Goal: Task Accomplishment & Management: Complete application form

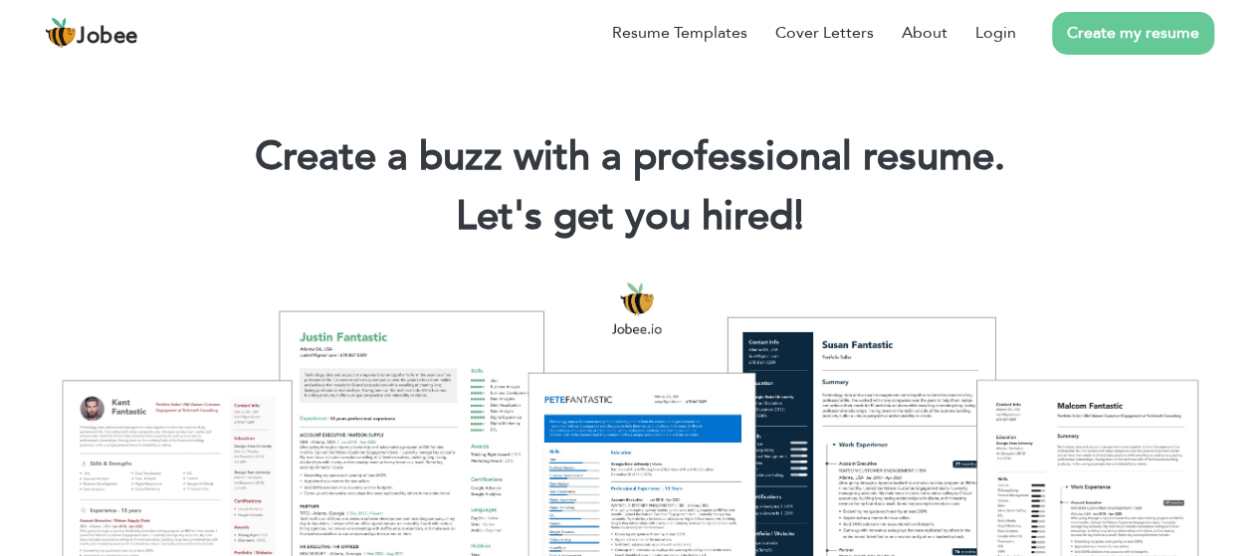
click at [1146, 37] on link "Create my resume" at bounding box center [1133, 33] width 162 height 43
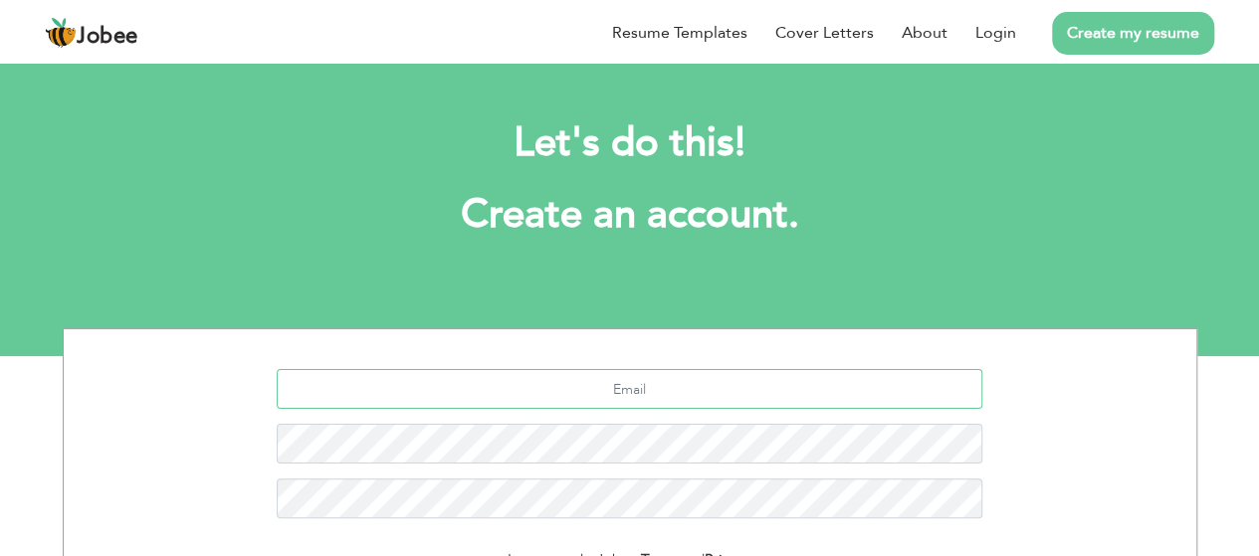
click at [619, 396] on input "text" at bounding box center [630, 389] width 706 height 40
type input "maseed.farhad@gmail.com"
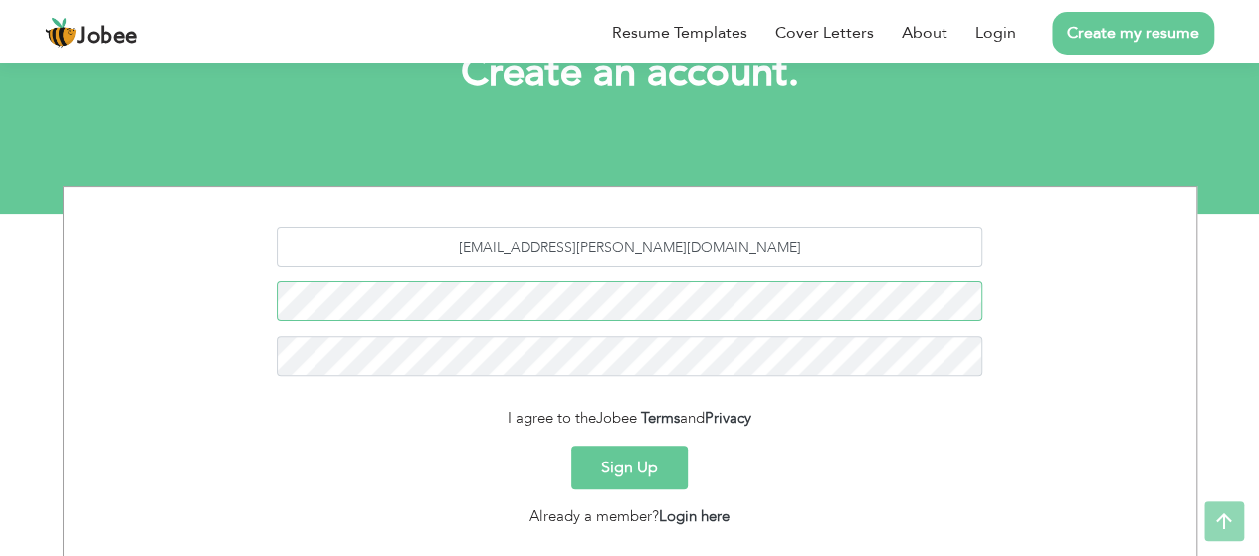
scroll to position [149, 0]
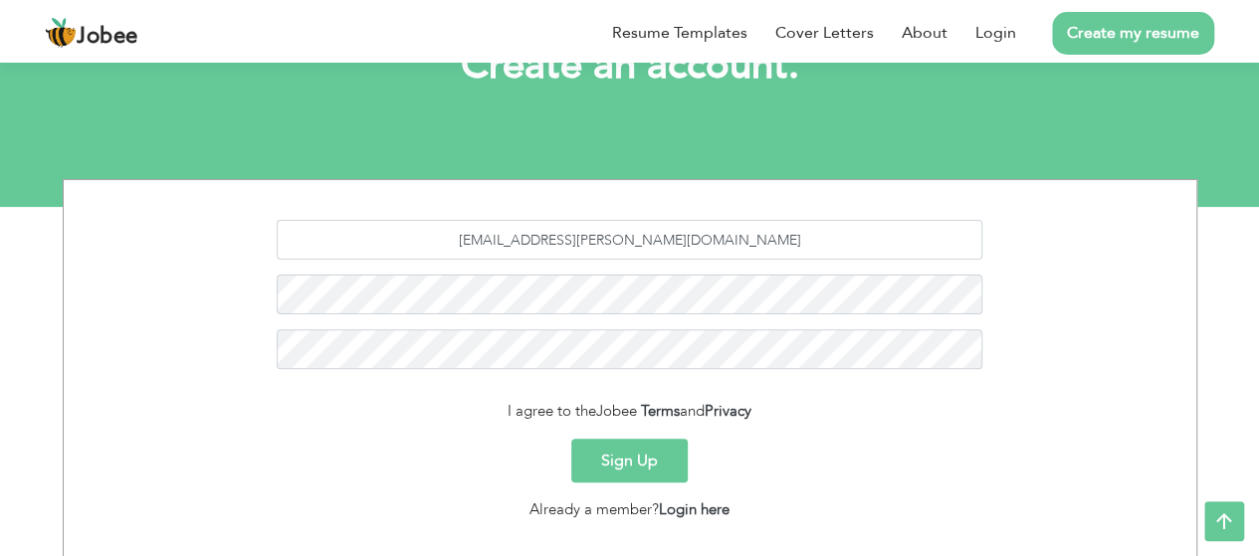
click at [611, 471] on button "Sign Up" at bounding box center [629, 461] width 116 height 44
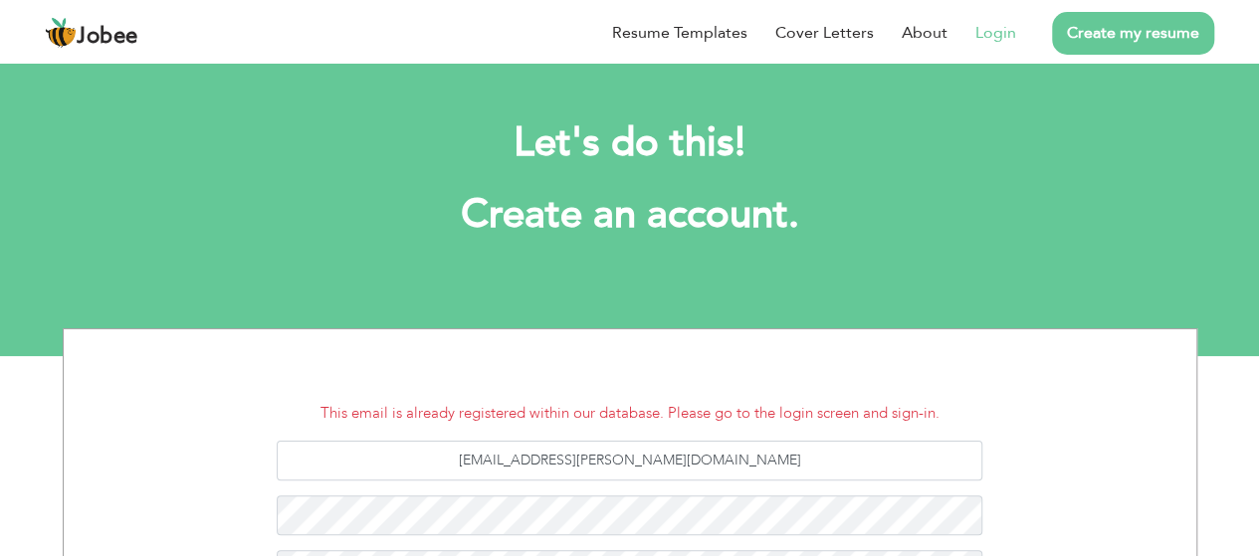
click at [985, 25] on link "Login" at bounding box center [995, 33] width 41 height 24
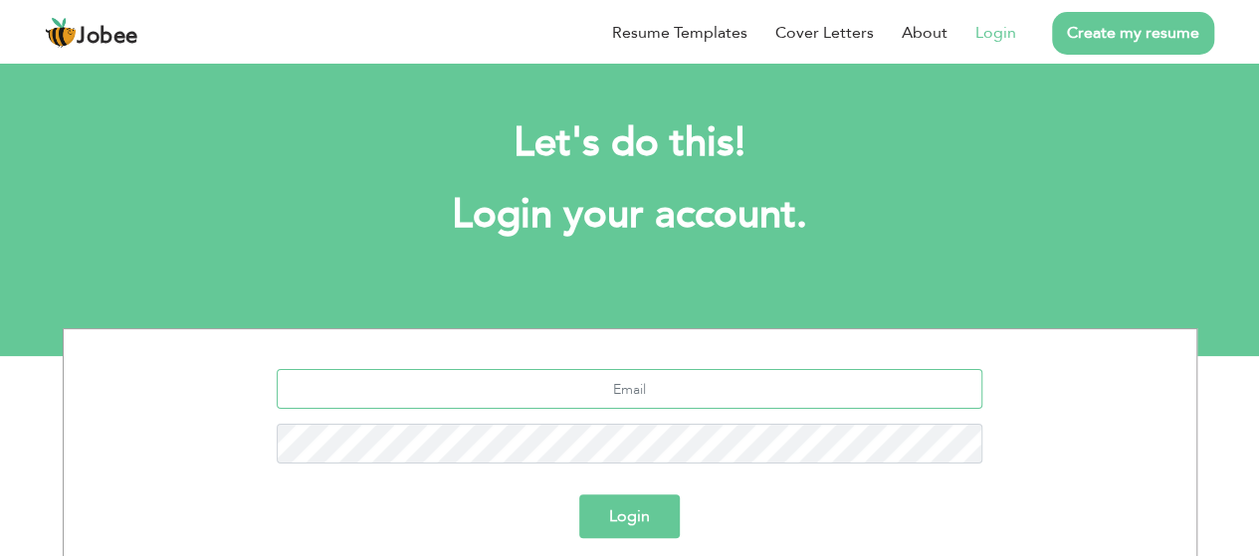
click at [621, 382] on input "text" at bounding box center [630, 389] width 706 height 40
type input "[EMAIL_ADDRESS][PERSON_NAME][DOMAIN_NAME]"
click at [621, 521] on button "Login" at bounding box center [629, 517] width 101 height 44
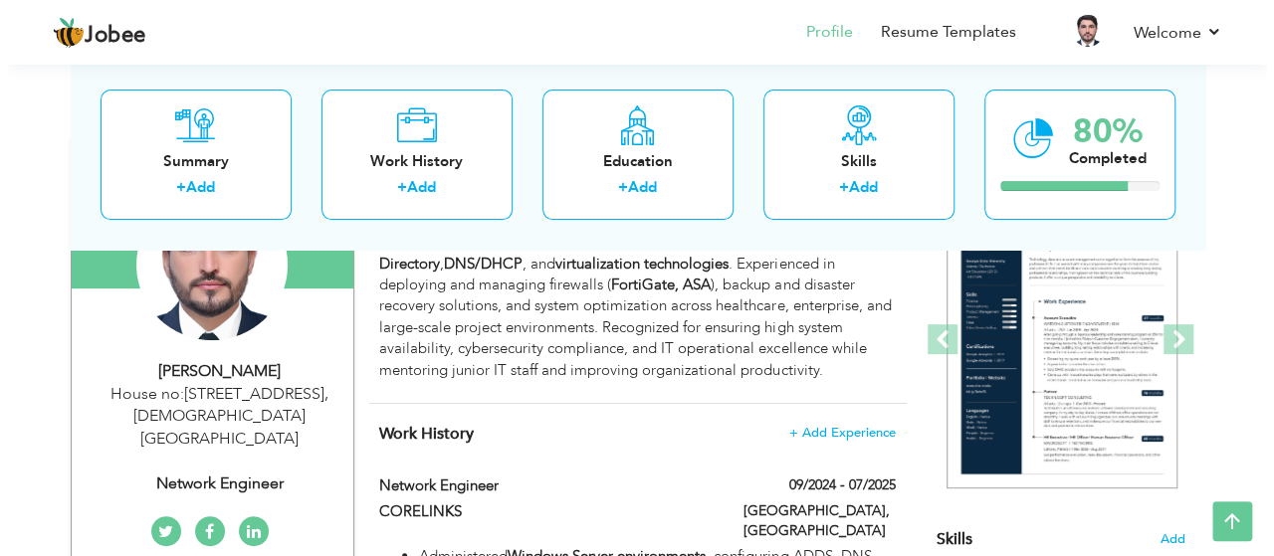
scroll to position [247, 0]
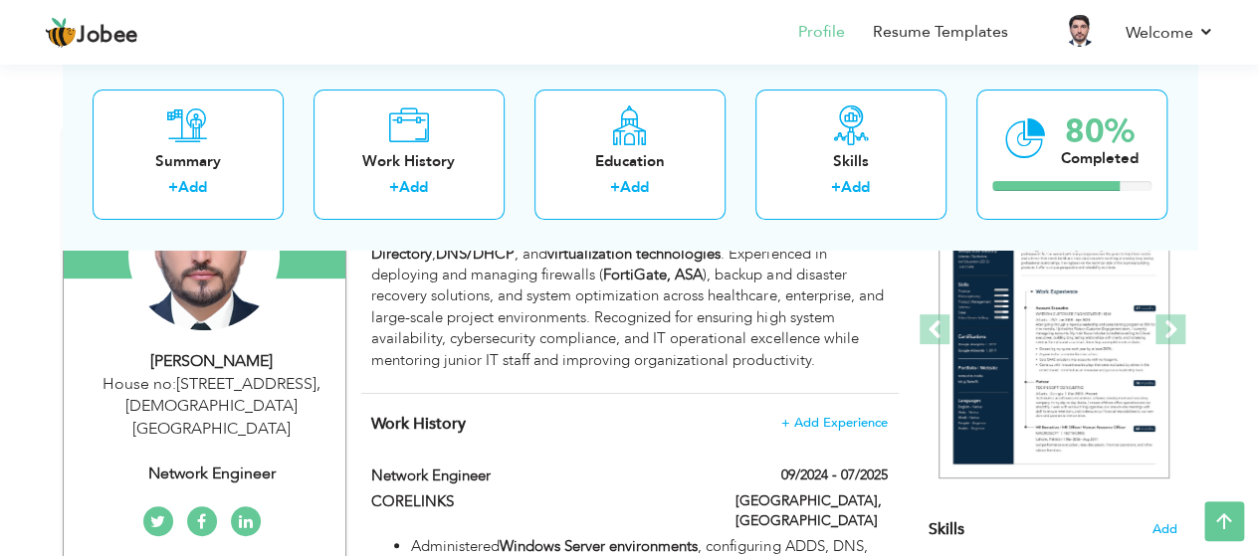
drag, startPoint x: 1267, startPoint y: 48, endPoint x: 1263, endPoint y: 79, distance: 31.1
click at [1259, 79] on html "Jobee Profile Resume Templates Resume Templates Cover Letters About My Resume W…" at bounding box center [629, 31] width 1259 height 556
click at [279, 463] on div "Network Engineer" at bounding box center [212, 474] width 267 height 23
type input "[DEMOGRAPHIC_DATA]"
type input "[PERSON_NAME]"
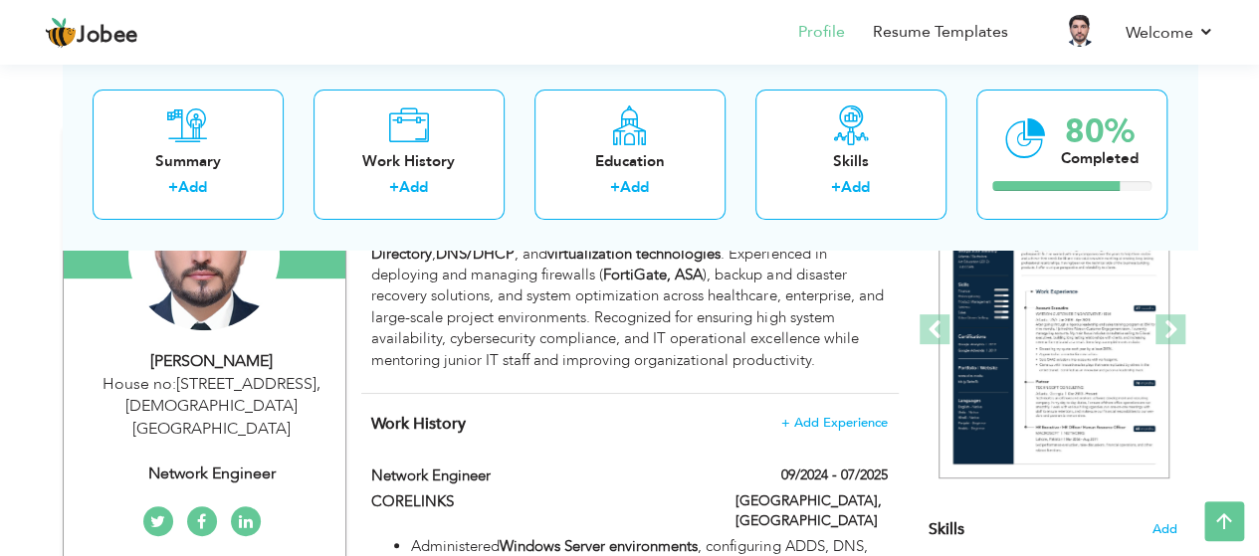
type input "03075885177"
select select "number:166"
type input "Islambad"
type input "House no:161 , Street no :5 , F-11/1"
select select "number:5"
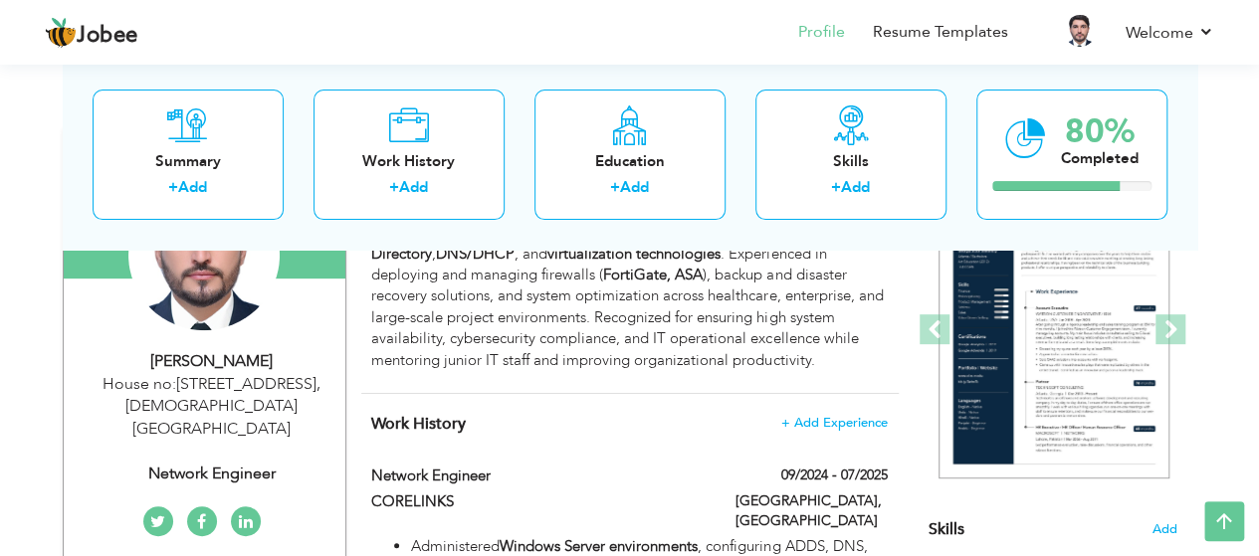
type input "Network Engineer"
type input "https://www.linkedin.com/in/muhammad-farhad-227921347/"
type input "https://www.facebook.com/muhammad.farhad.357"
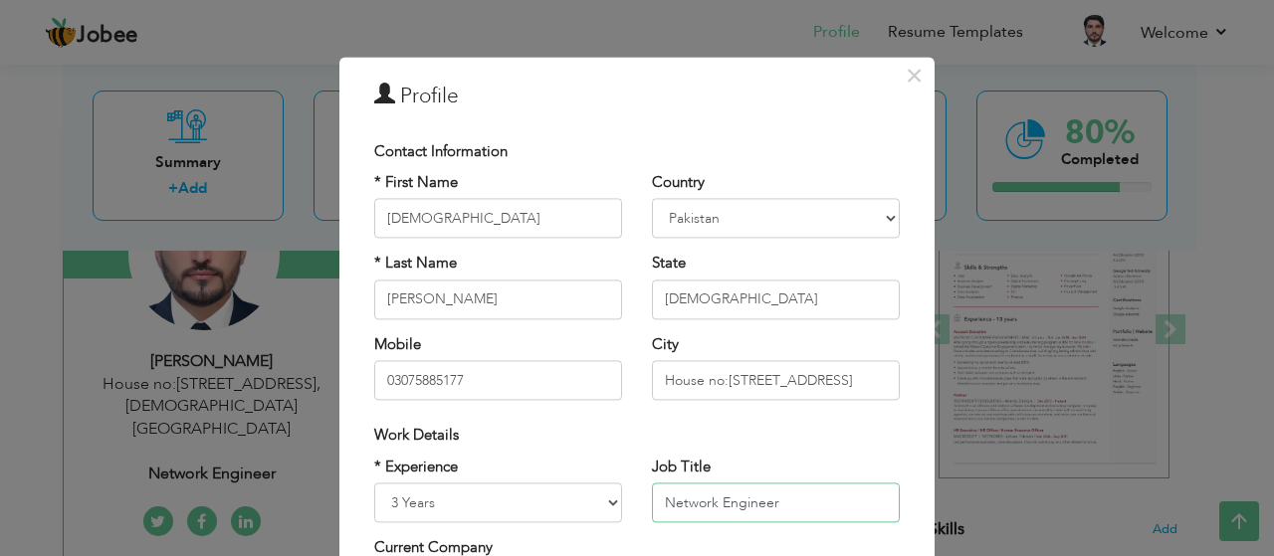
click at [776, 503] on input "Network Engineer" at bounding box center [776, 503] width 248 height 40
type input "N"
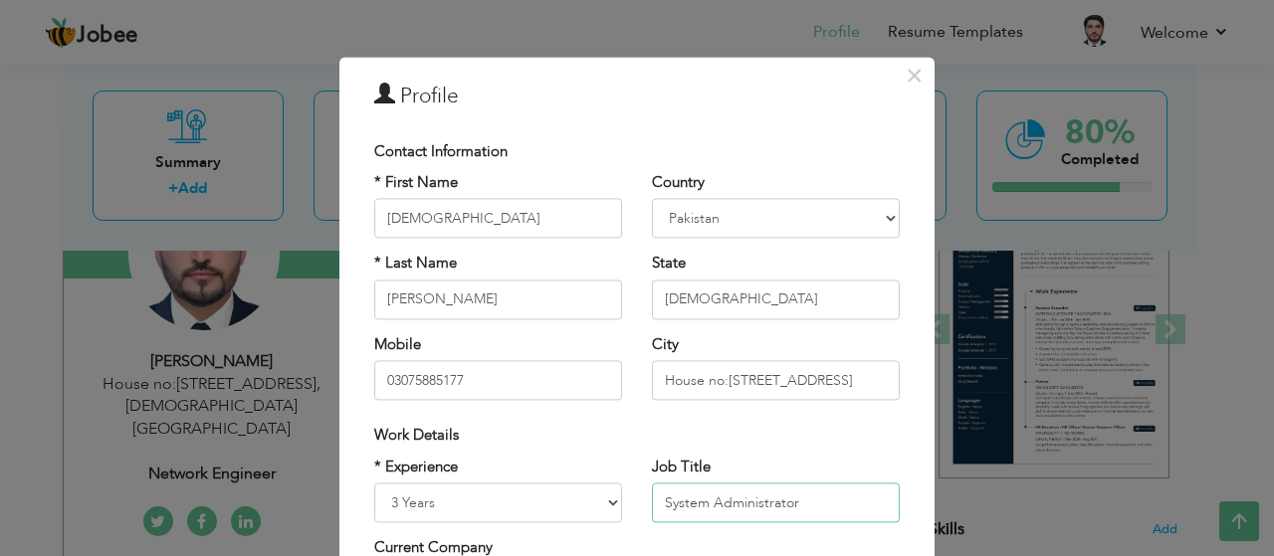
type input "System Administrator"
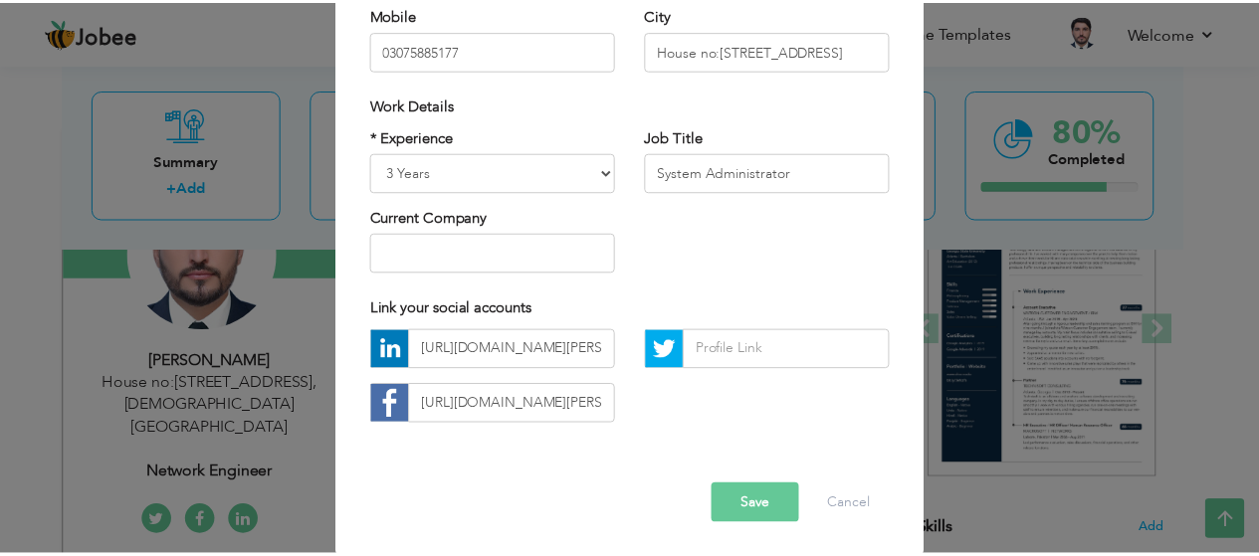
scroll to position [332, 0]
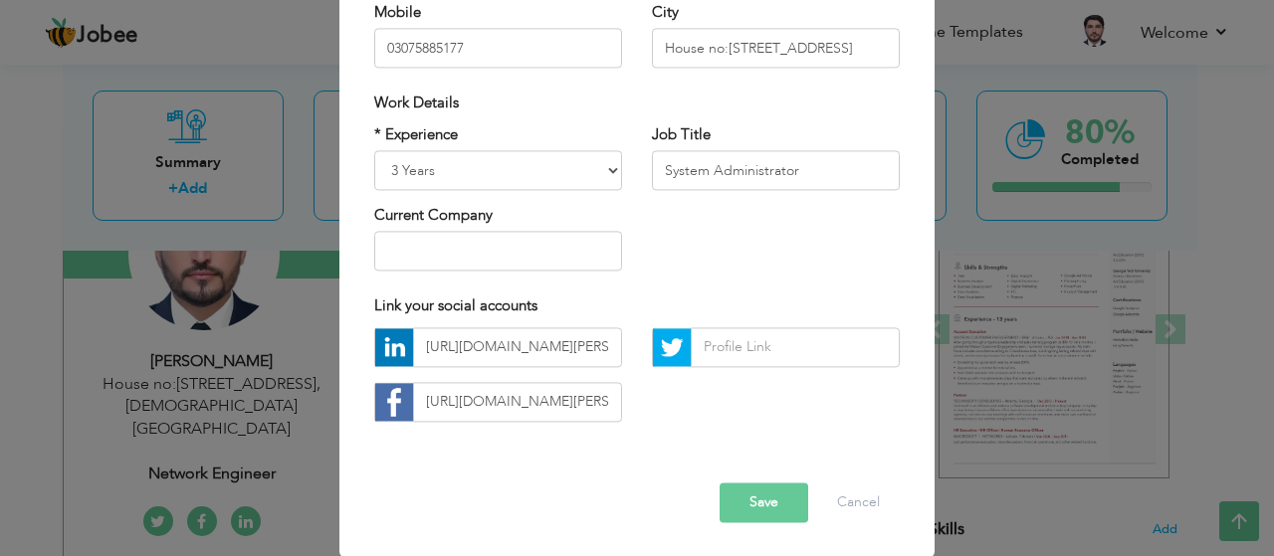
click at [767, 500] on button "Save" at bounding box center [764, 503] width 89 height 40
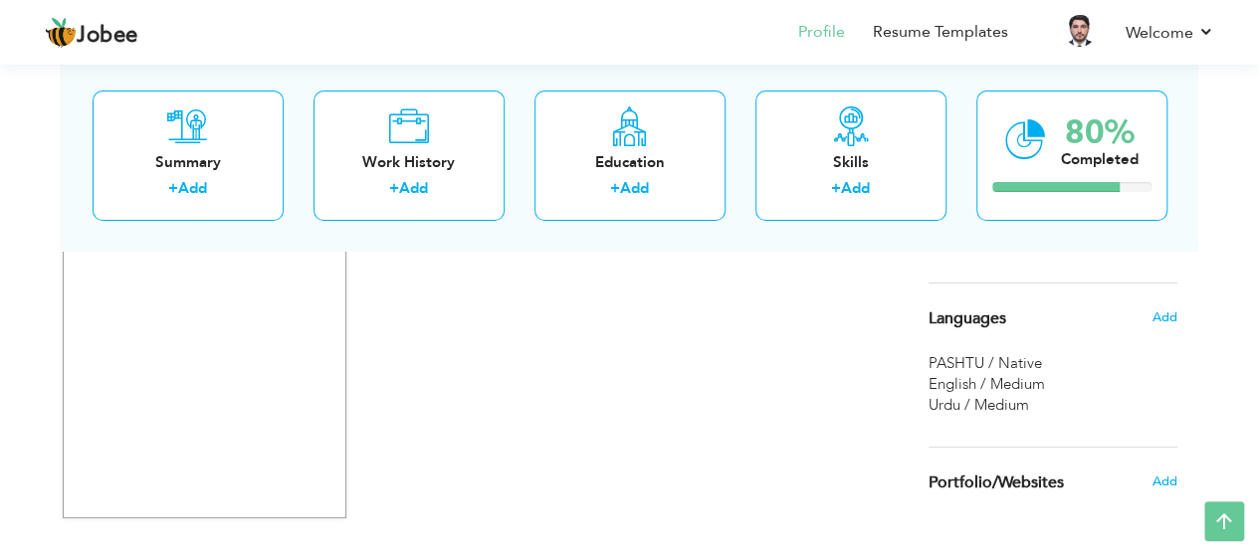
scroll to position [3638, 0]
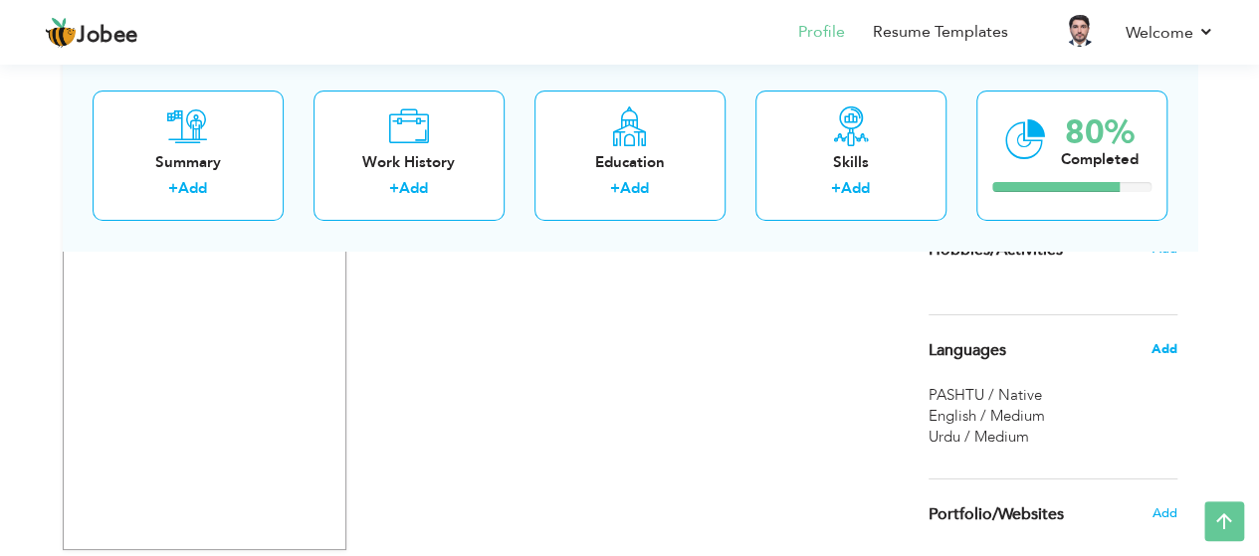
click at [1172, 351] on span "Add" at bounding box center [1163, 349] width 26 height 18
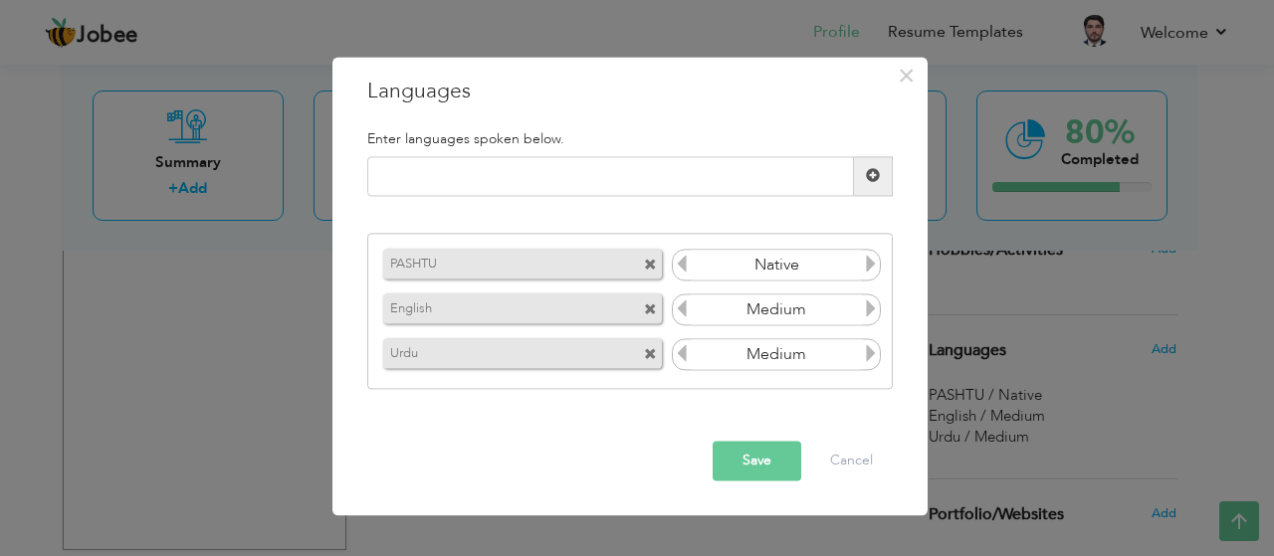
click at [655, 263] on span at bounding box center [650, 266] width 13 height 13
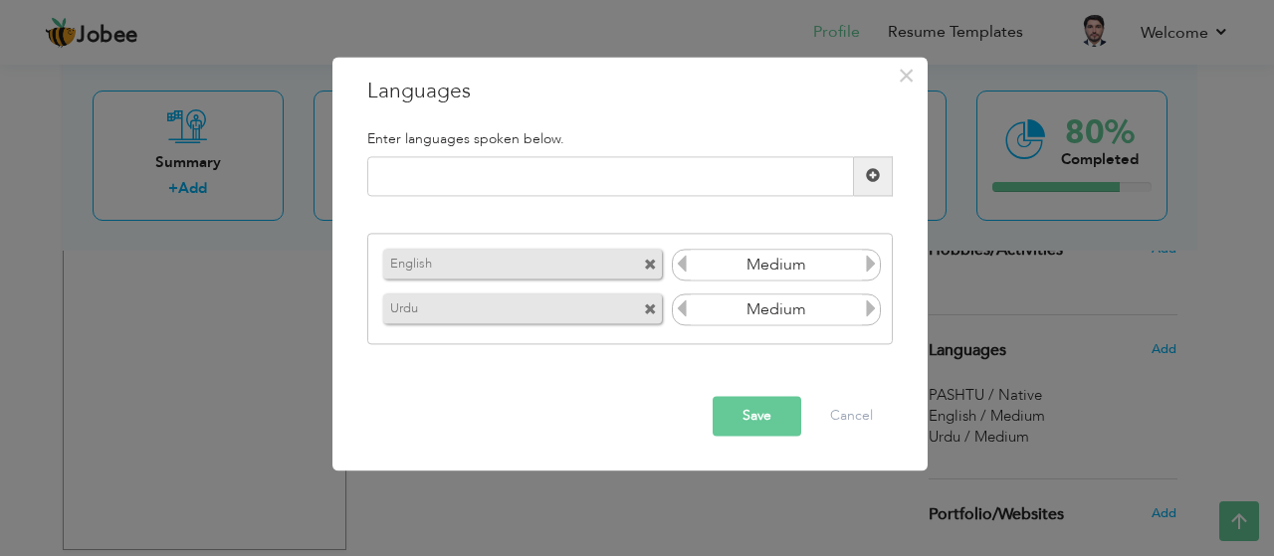
click at [869, 261] on icon at bounding box center [871, 265] width 18 height 18
click at [683, 266] on icon at bounding box center [682, 265] width 18 height 18
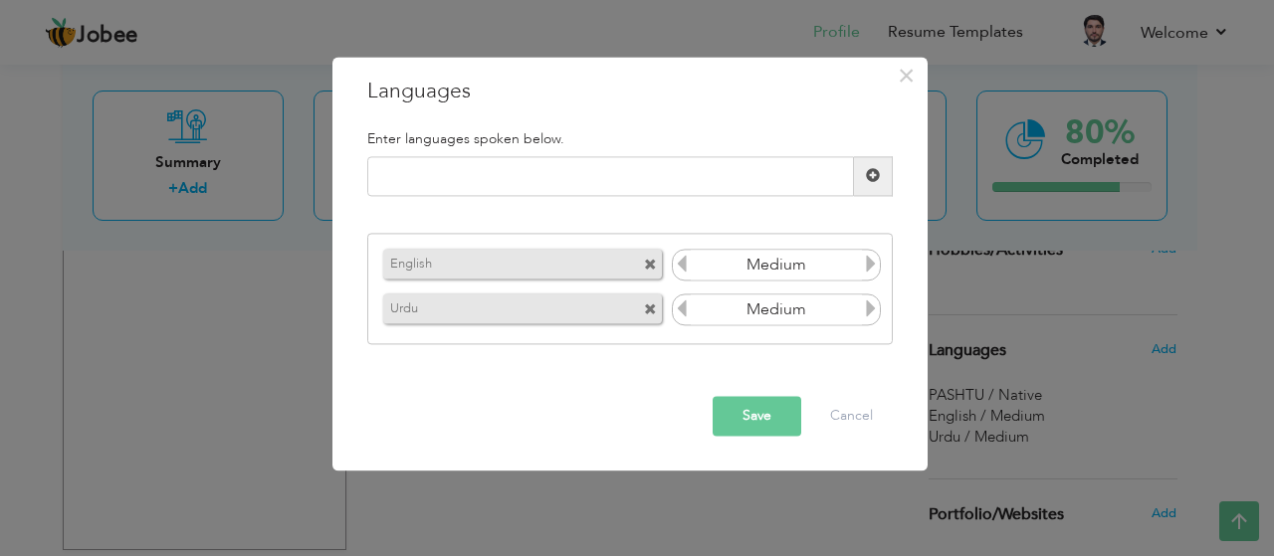
click at [683, 266] on icon at bounding box center [682, 265] width 18 height 18
click at [872, 270] on icon at bounding box center [871, 265] width 18 height 18
click at [870, 312] on icon at bounding box center [871, 310] width 18 height 18
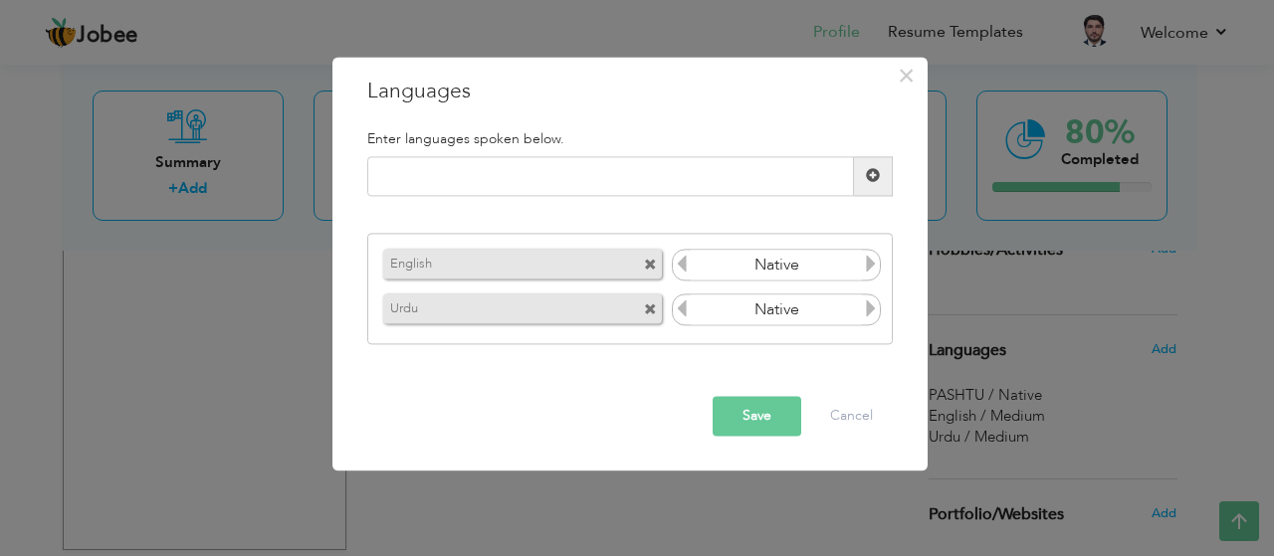
click at [679, 311] on icon at bounding box center [682, 310] width 18 height 18
click at [653, 313] on span at bounding box center [650, 311] width 13 height 13
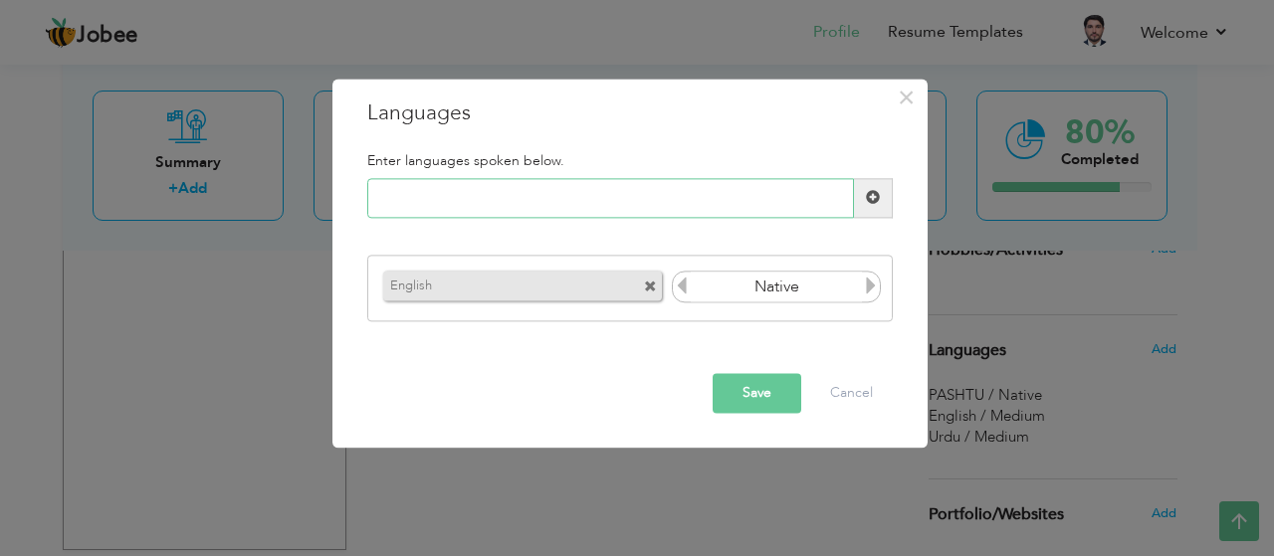
click at [719, 196] on input "text" at bounding box center [610, 198] width 487 height 40
type input "u"
type input "Urdu"
click at [753, 395] on button "Save" at bounding box center [757, 393] width 89 height 40
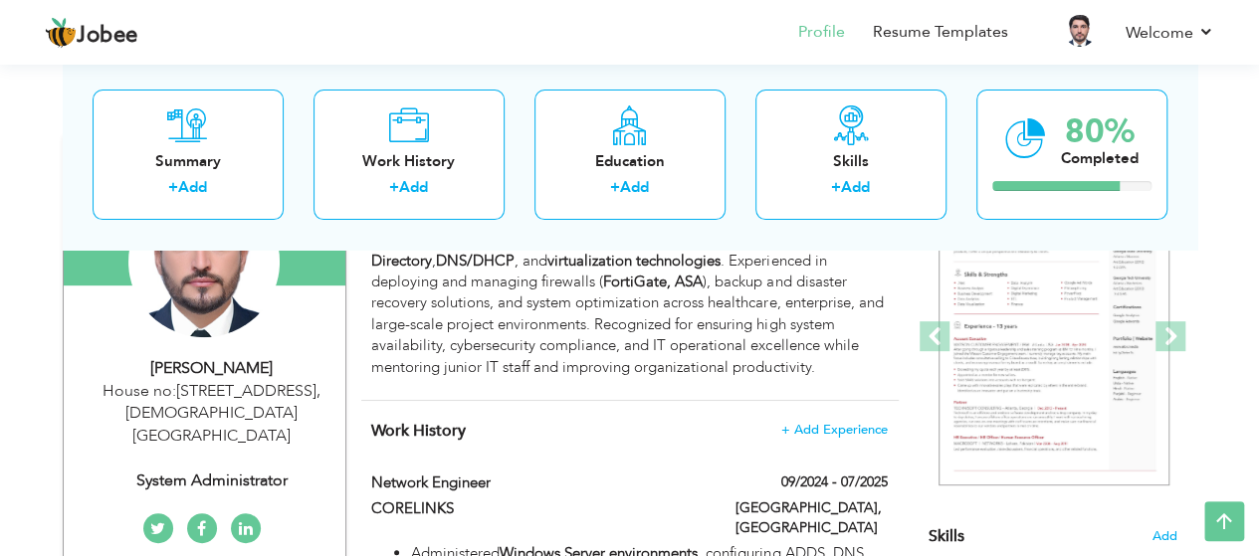
scroll to position [251, 0]
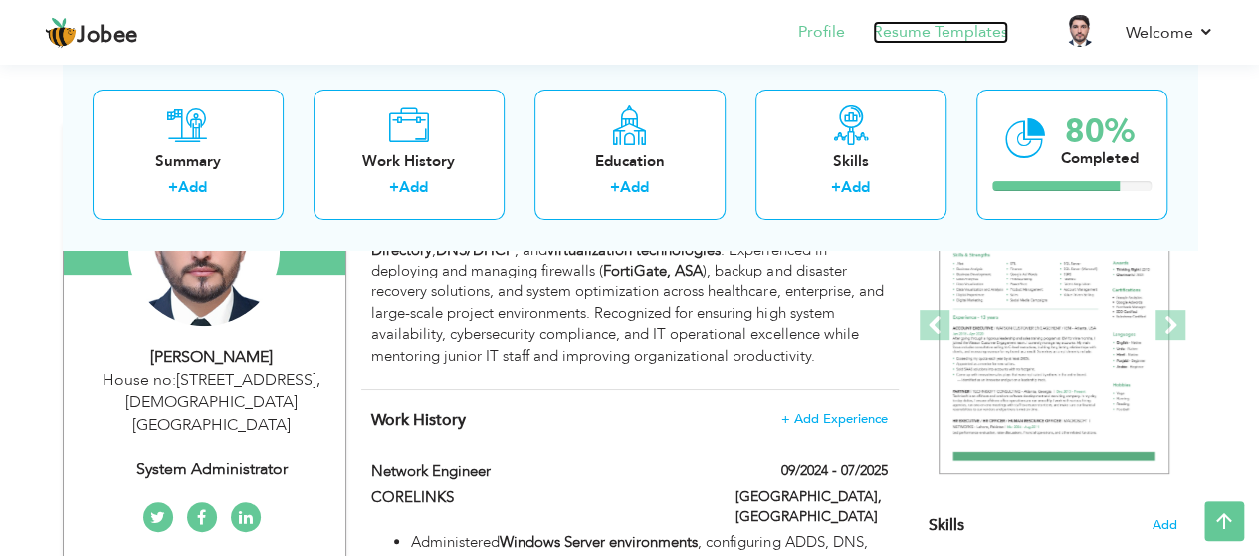
click at [922, 35] on link "Resume Templates" at bounding box center [940, 32] width 135 height 23
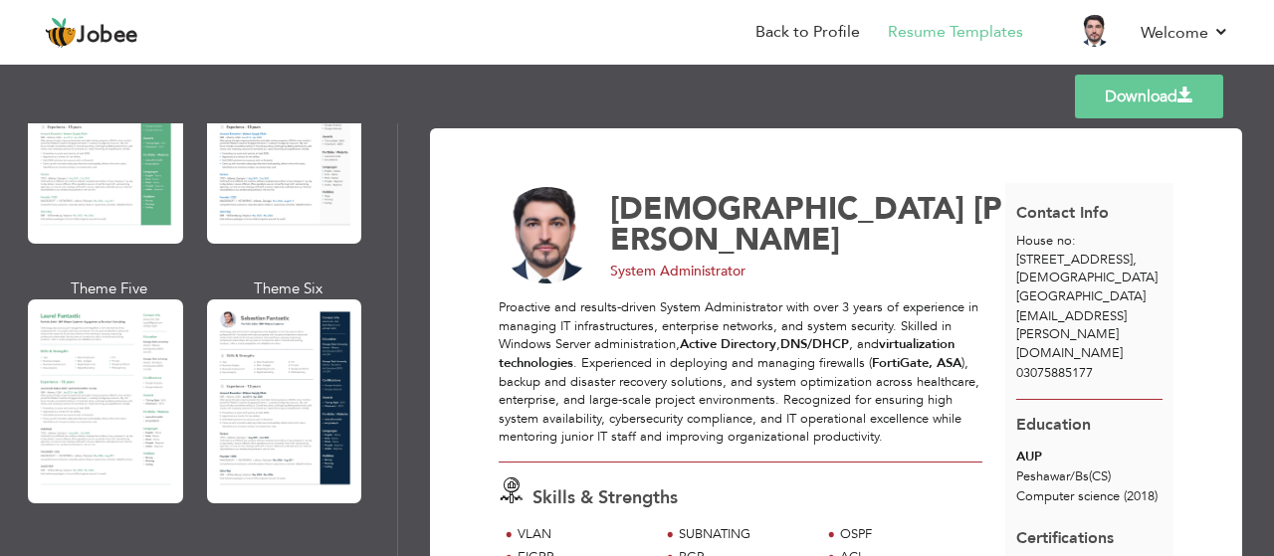
scroll to position [504, 0]
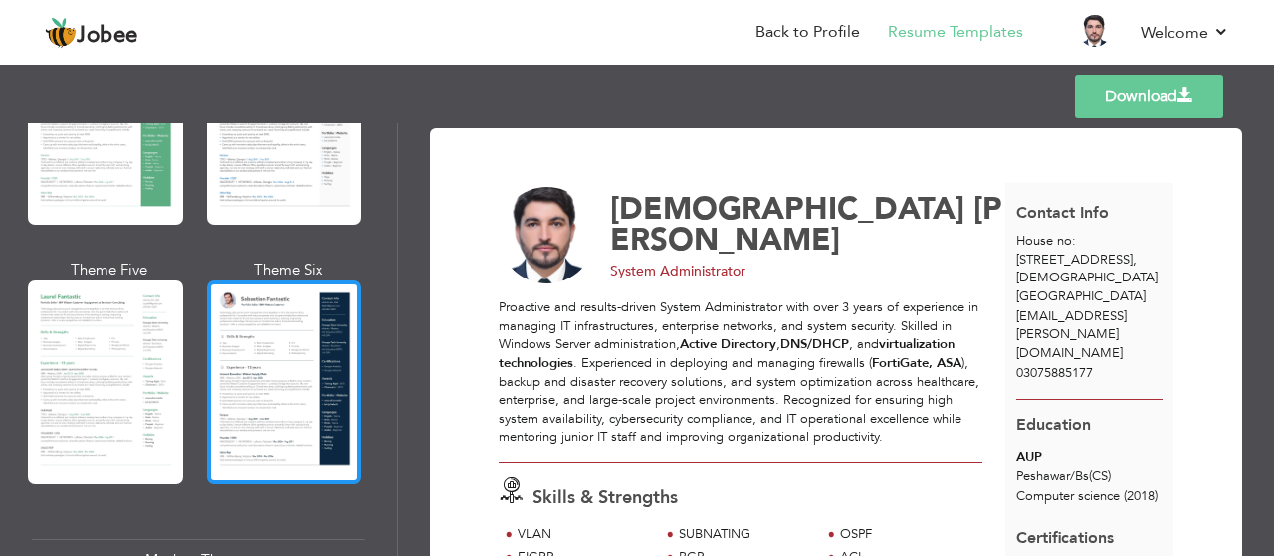
click at [311, 328] on div at bounding box center [284, 383] width 155 height 204
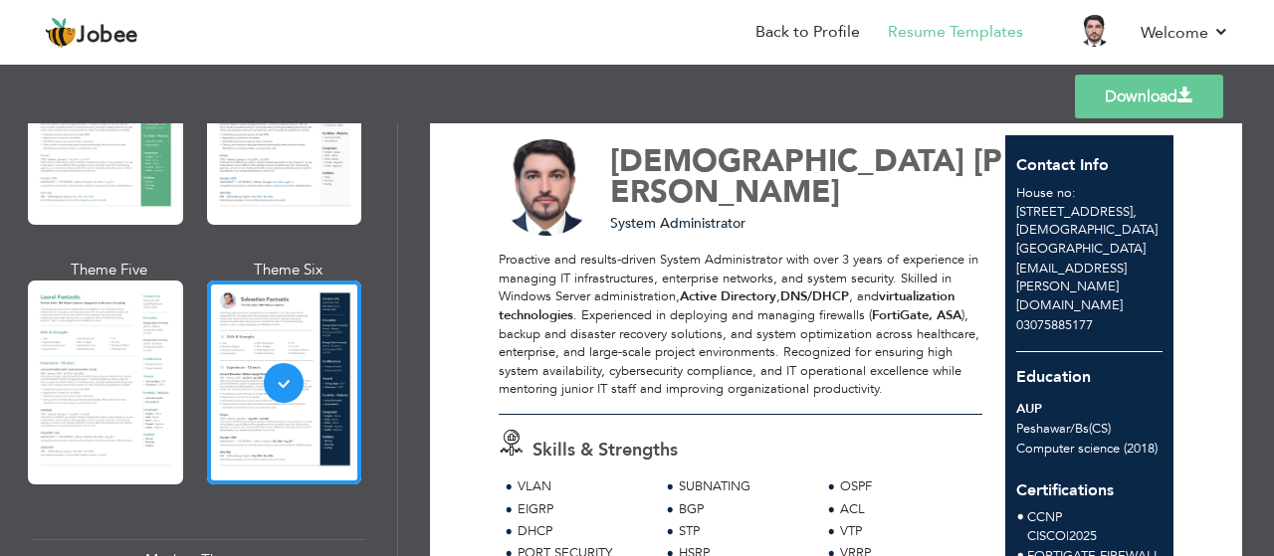
scroll to position [74, 0]
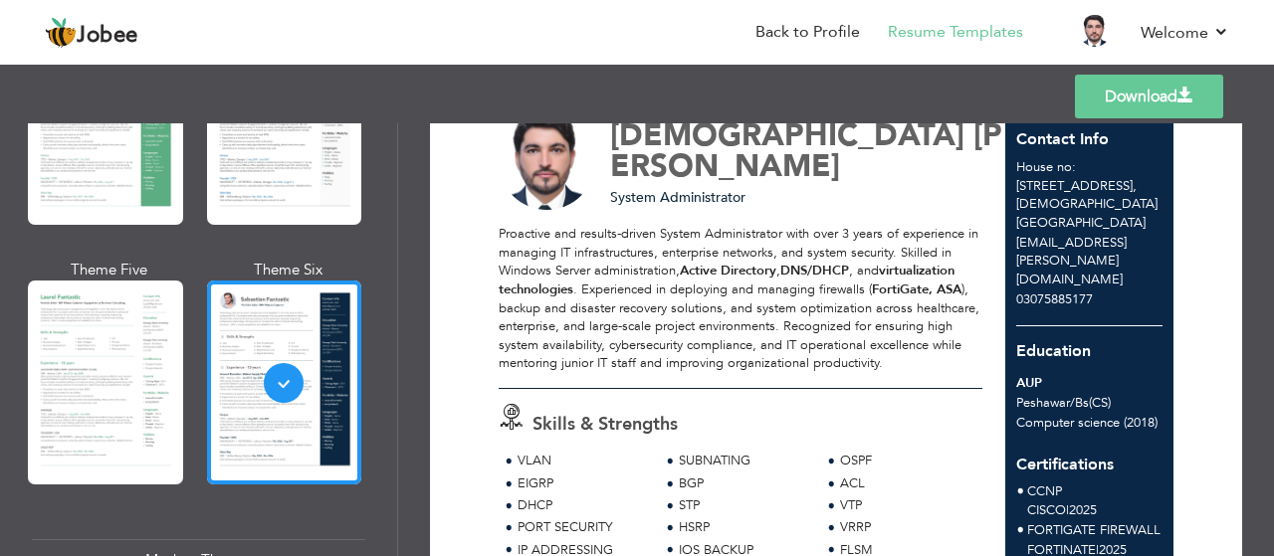
click at [1107, 91] on link "Download" at bounding box center [1149, 97] width 148 height 44
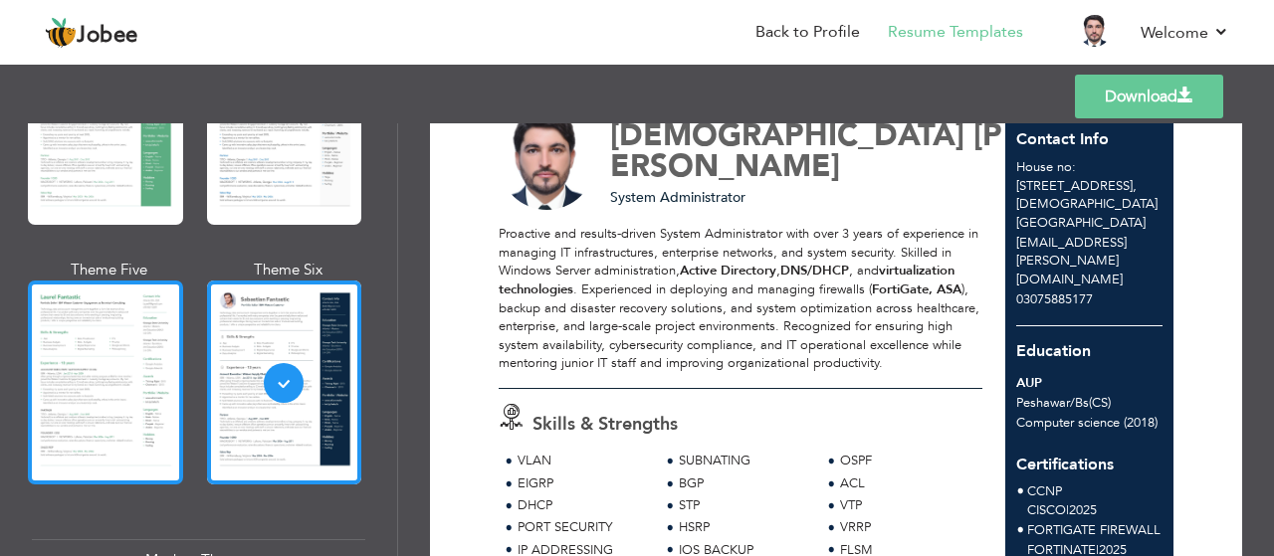
click at [118, 326] on div at bounding box center [105, 383] width 155 height 204
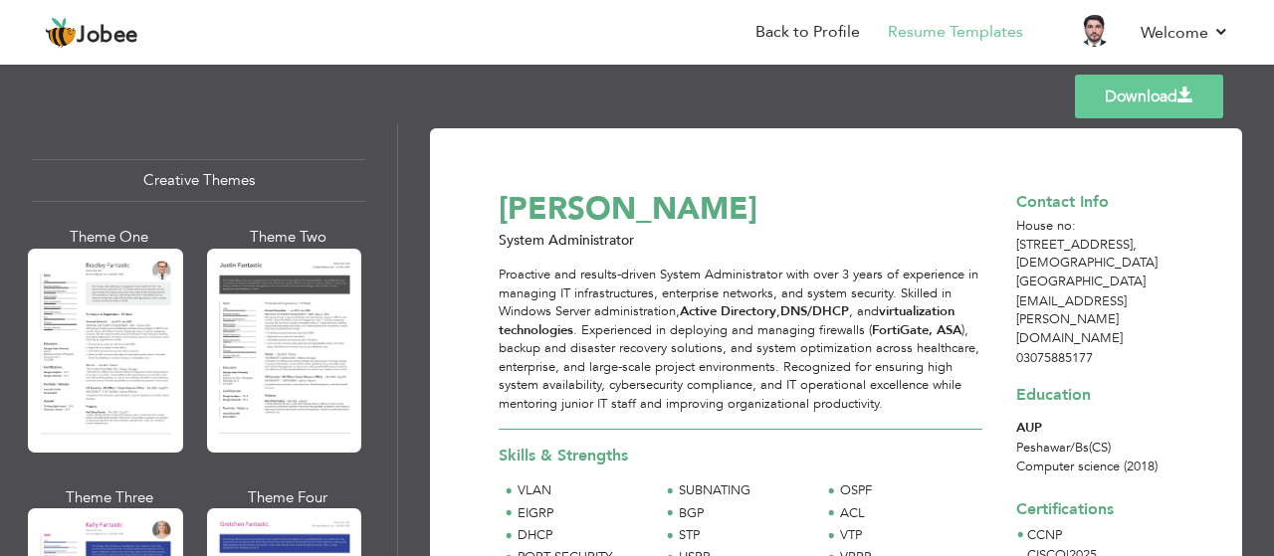
scroll to position [2351, 0]
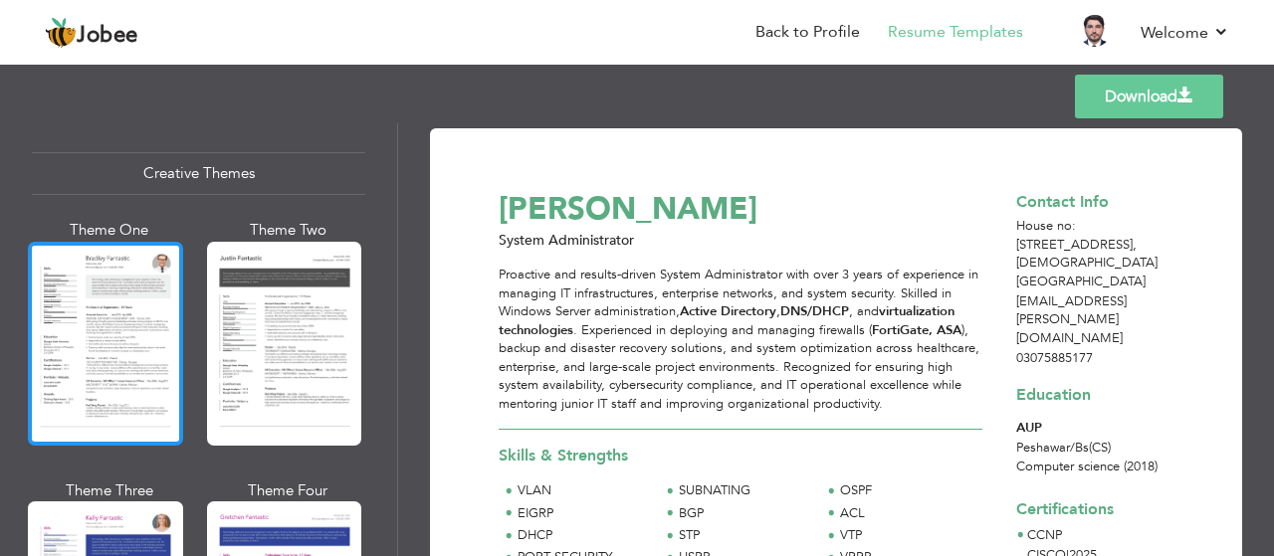
click at [64, 302] on div at bounding box center [105, 344] width 155 height 204
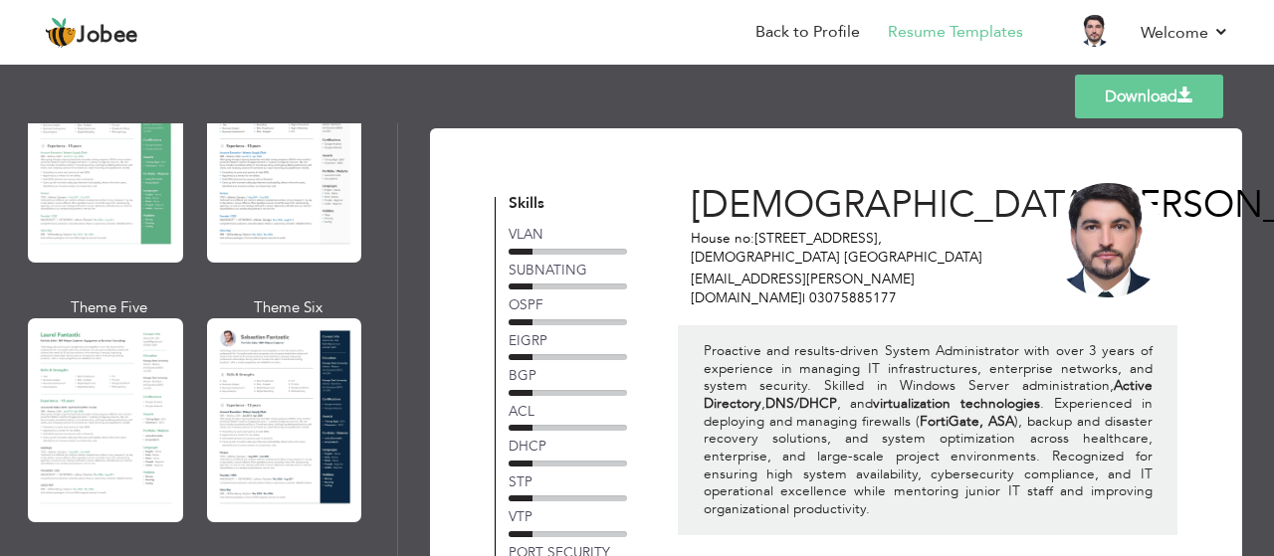
scroll to position [360, 0]
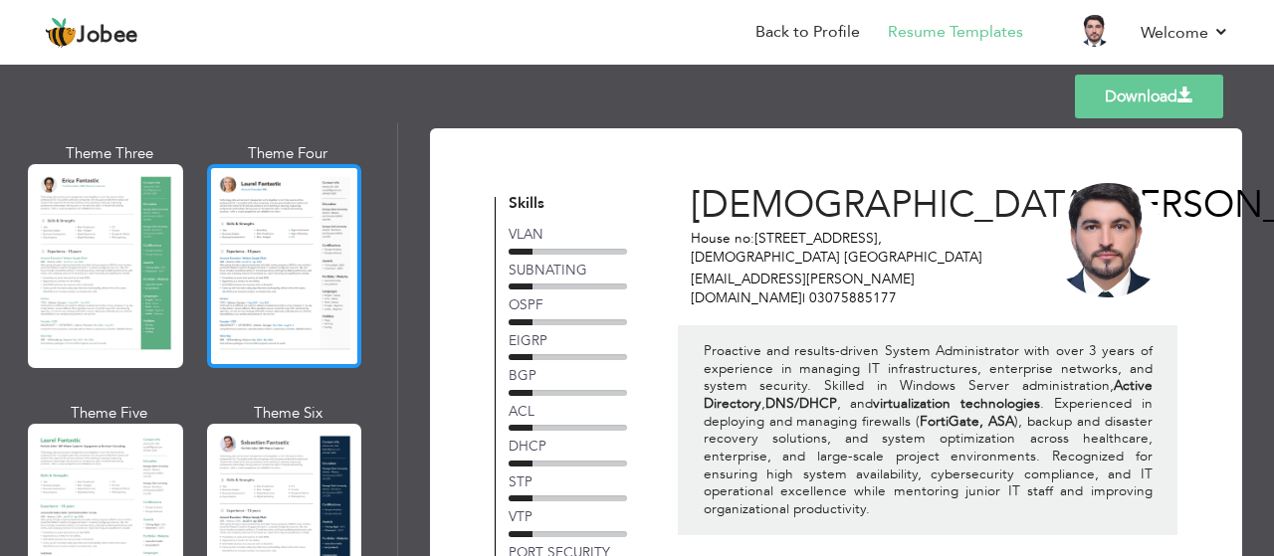
click at [275, 204] on div at bounding box center [284, 266] width 155 height 204
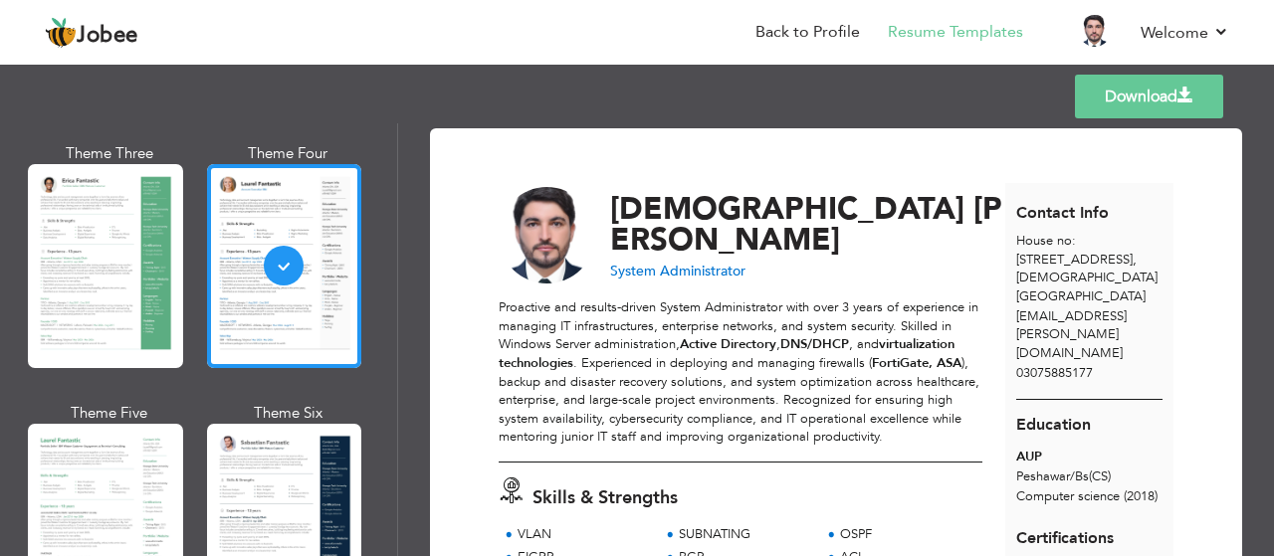
click at [1111, 101] on link "Download" at bounding box center [1149, 97] width 148 height 44
click at [821, 35] on link "Back to Profile" at bounding box center [807, 32] width 104 height 23
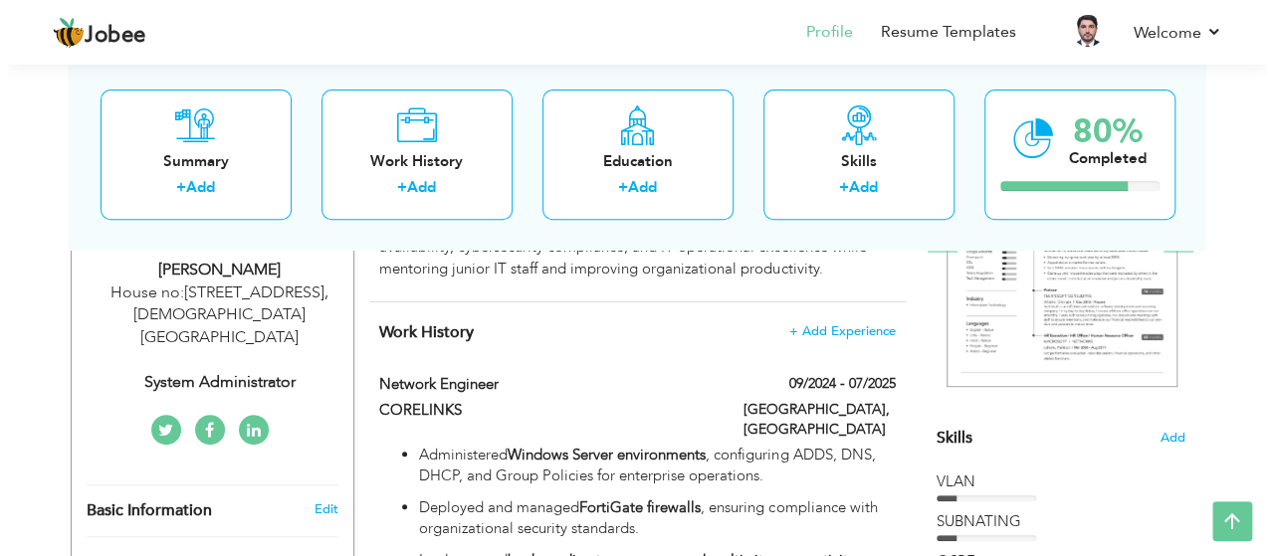
scroll to position [348, 0]
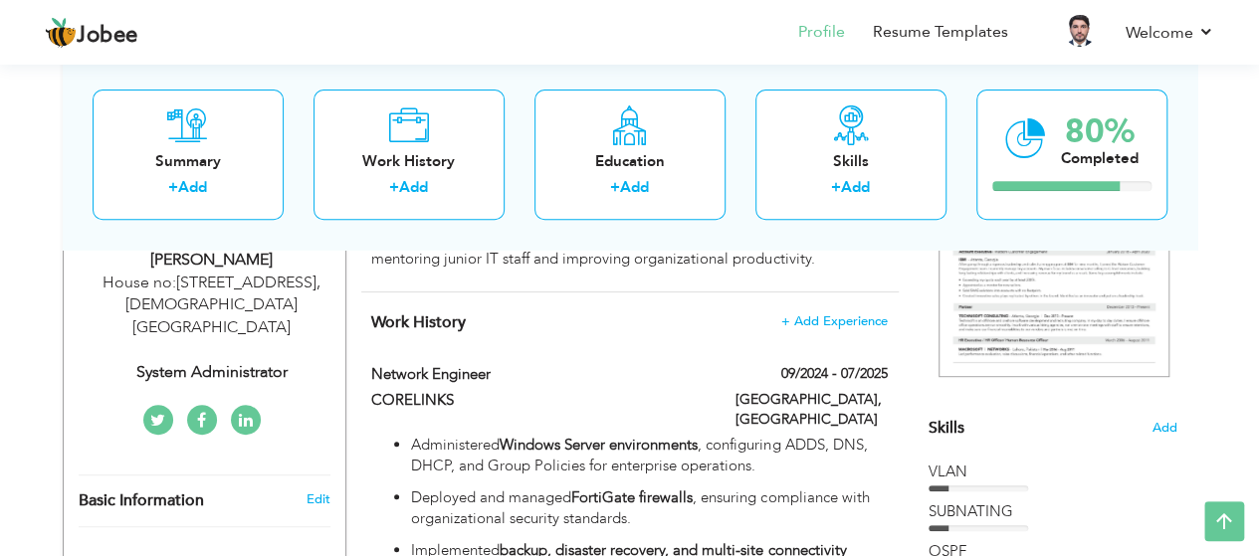
click at [190, 294] on div "House no:[STREET_ADDRESS][DEMOGRAPHIC_DATA]" at bounding box center [212, 306] width 267 height 69
type input "[DEMOGRAPHIC_DATA]"
type input "[PERSON_NAME]"
type input "03075885177"
select select "number:166"
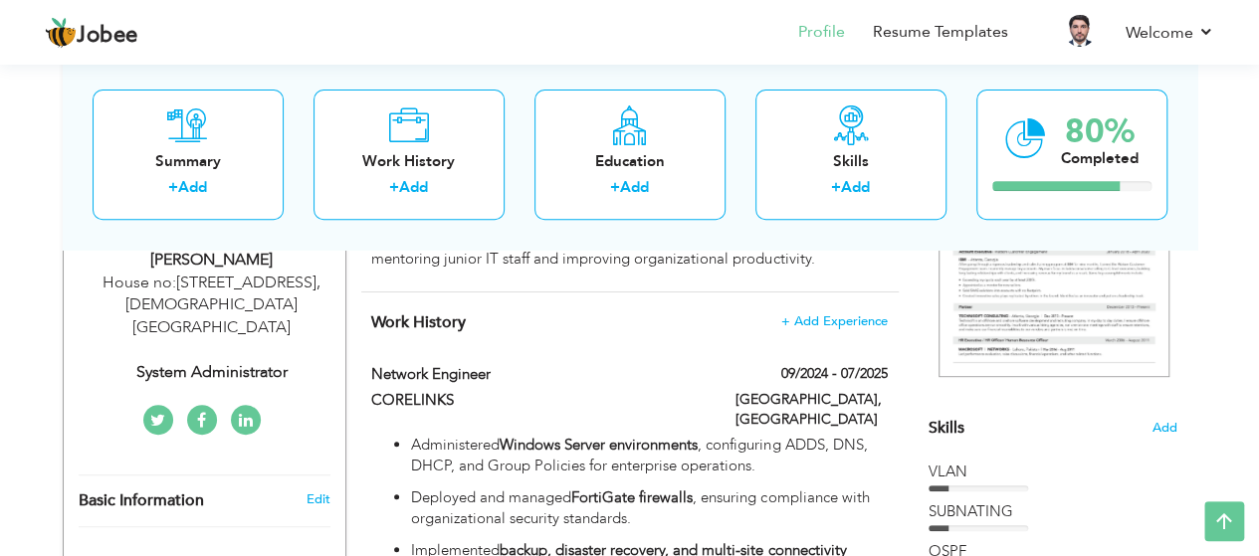
type input "[DEMOGRAPHIC_DATA]"
type input "House no:[STREET_ADDRESS]"
select select "number:5"
type input "System Administrator"
type input "https://www.linkedin.com/in/muhammad-farhad-227921347/"
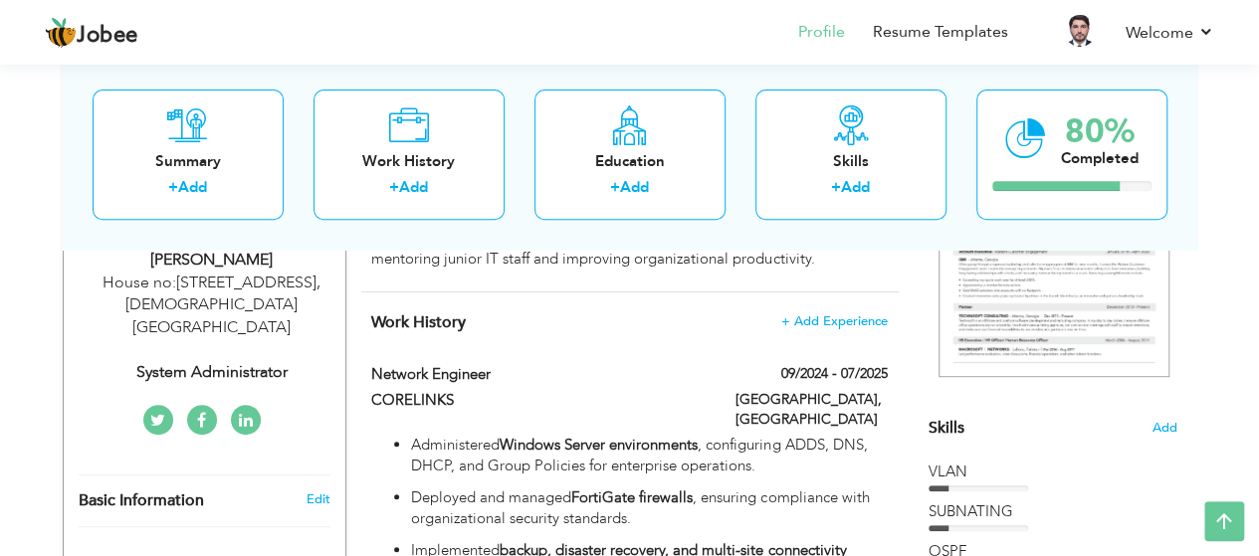
type input "https://www.facebook.com/muhammad.farhad.357"
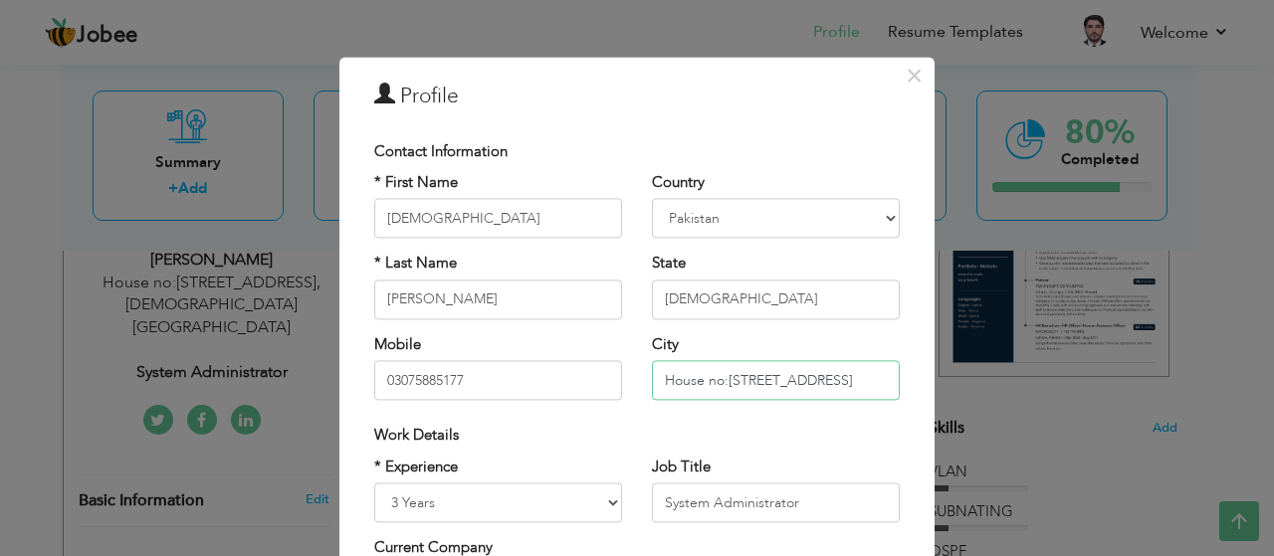
click at [876, 377] on input "House no:161 , Street no :5 , F-11/1" at bounding box center [776, 381] width 248 height 40
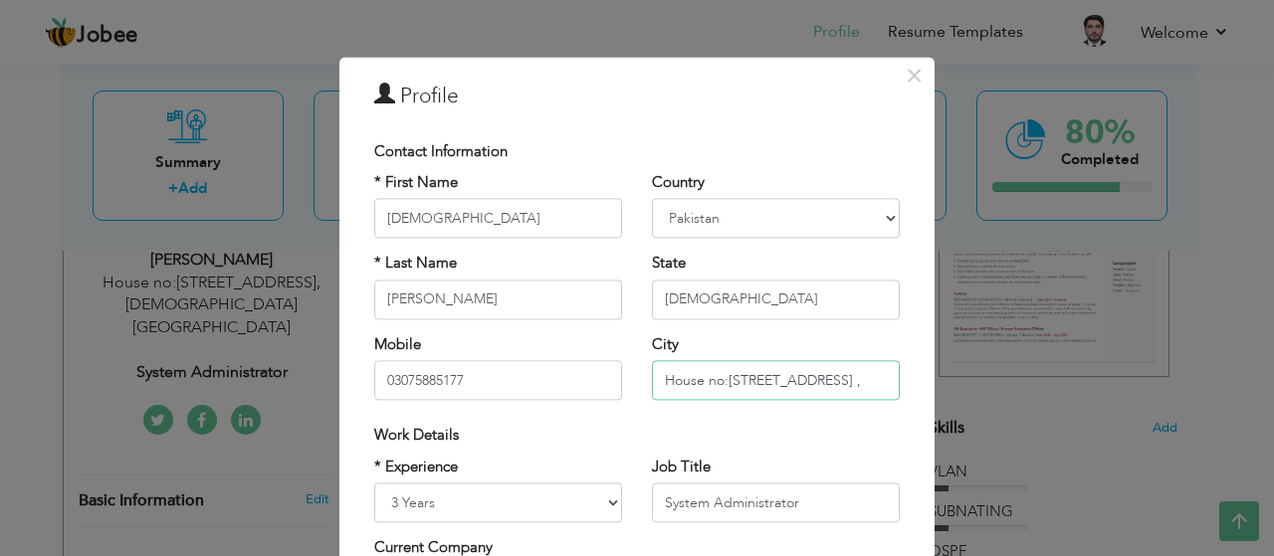
paste input "lakshmi choke"
type input "House no:[STREET_ADDRESS][PERSON_NAME]"
click at [719, 298] on input "Islambad" at bounding box center [776, 300] width 248 height 40
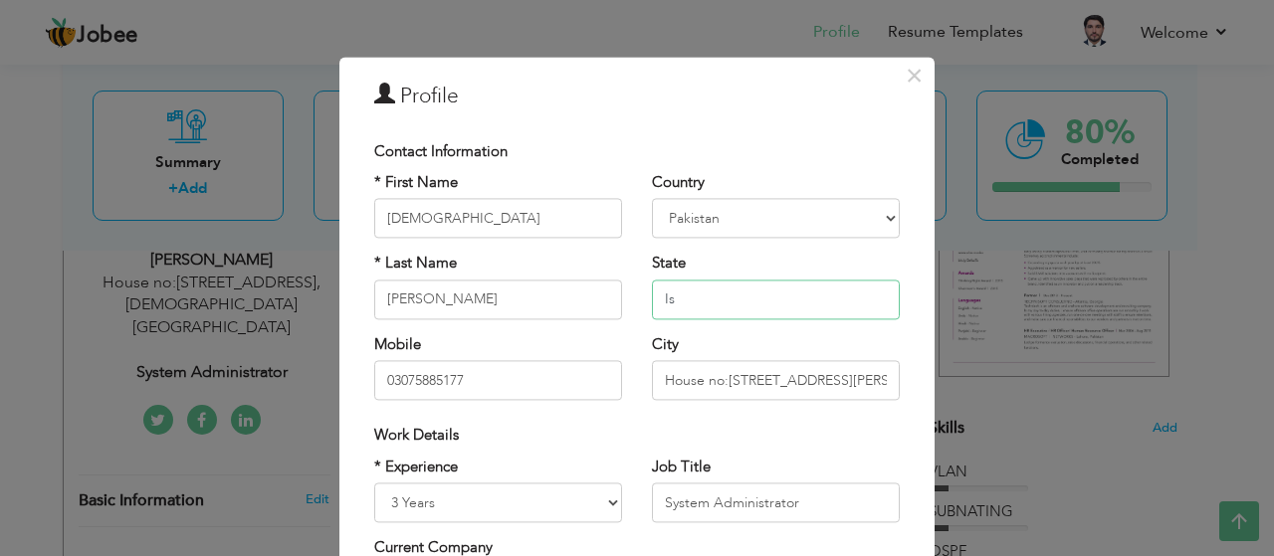
type input "I"
type input "[GEOGRAPHIC_DATA]"
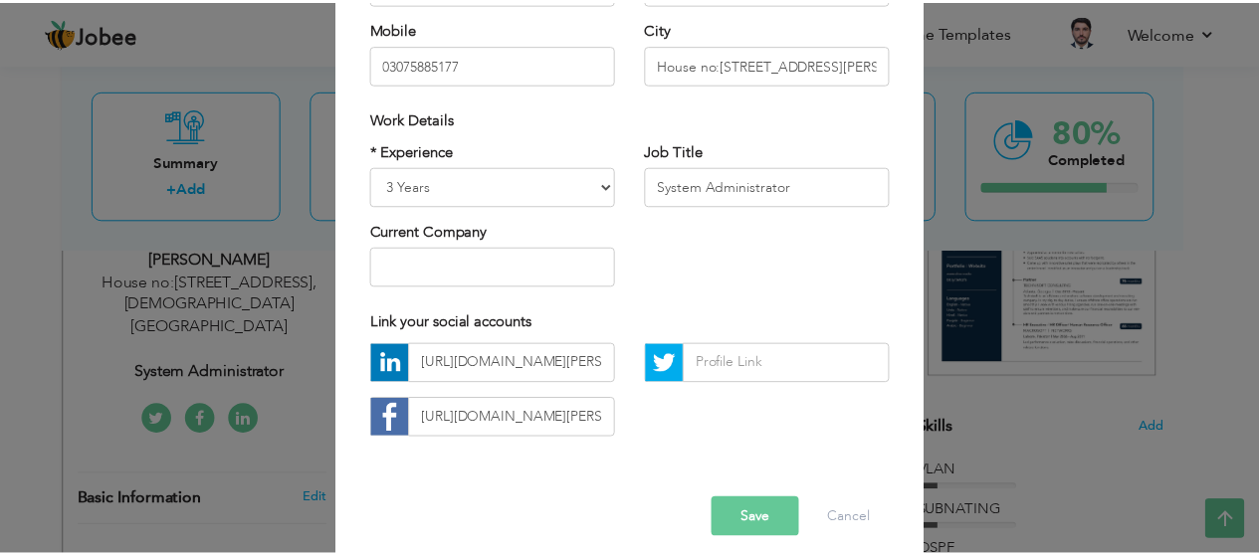
scroll to position [332, 0]
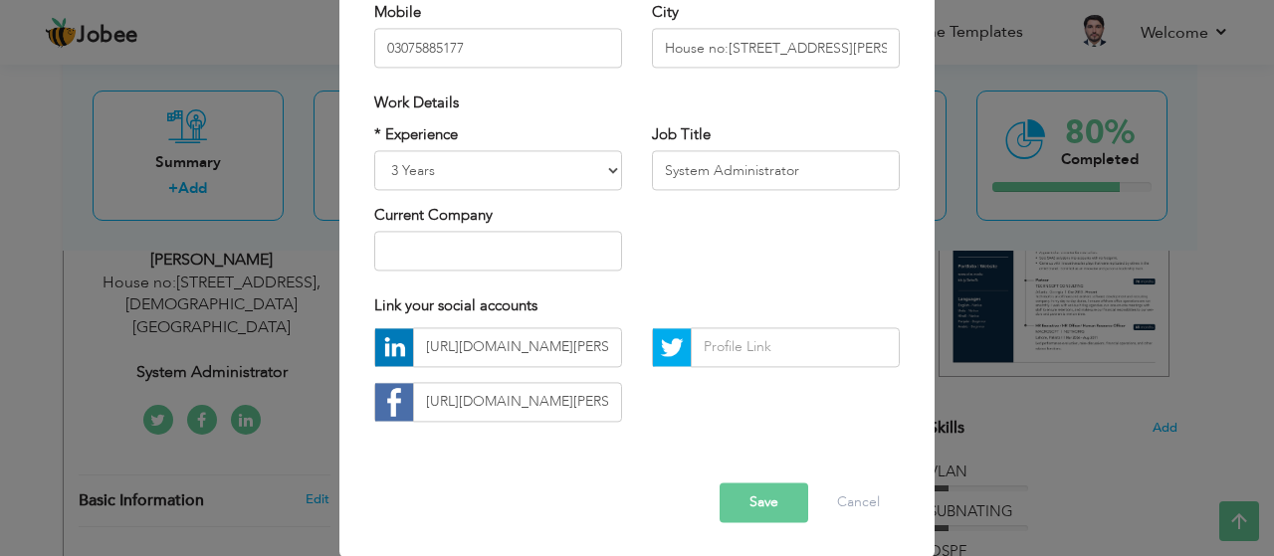
click at [734, 491] on button "Save" at bounding box center [764, 503] width 89 height 40
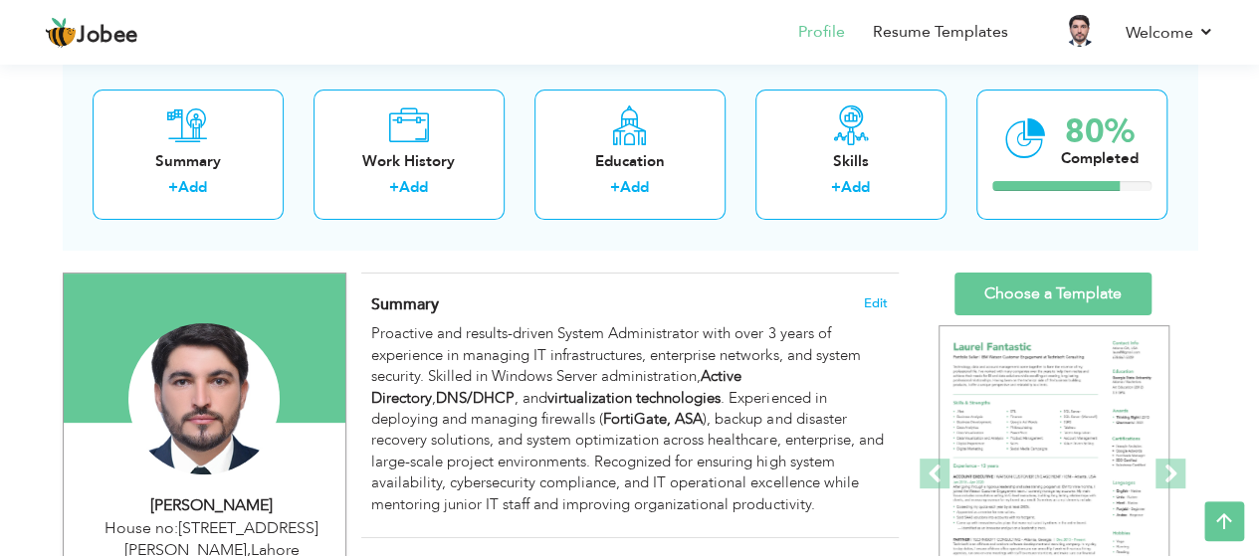
scroll to position [0, 0]
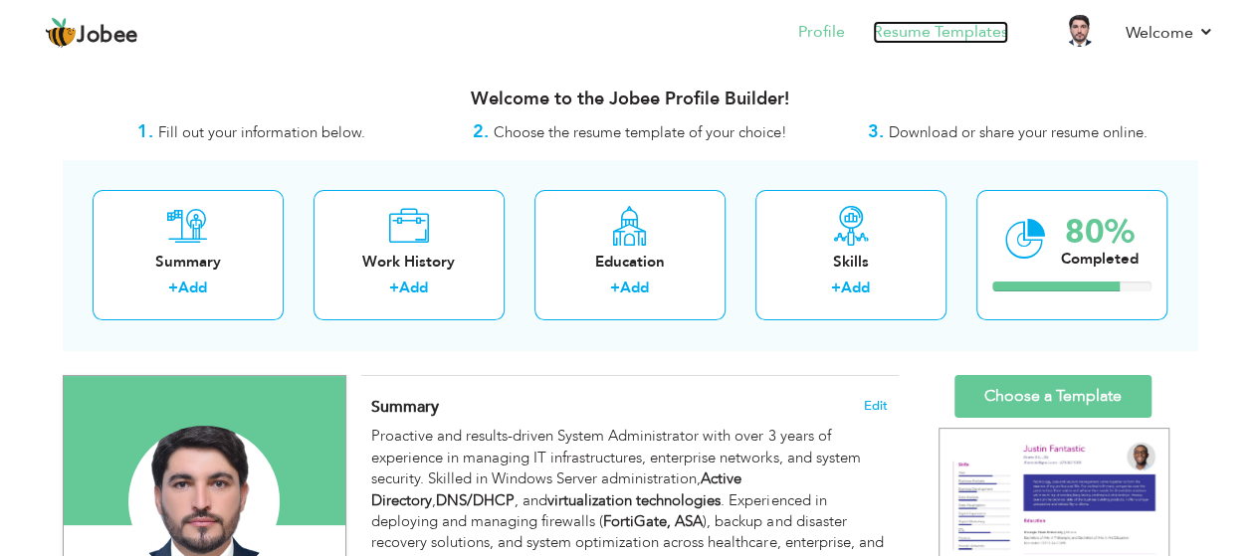
click at [963, 29] on link "Resume Templates" at bounding box center [940, 32] width 135 height 23
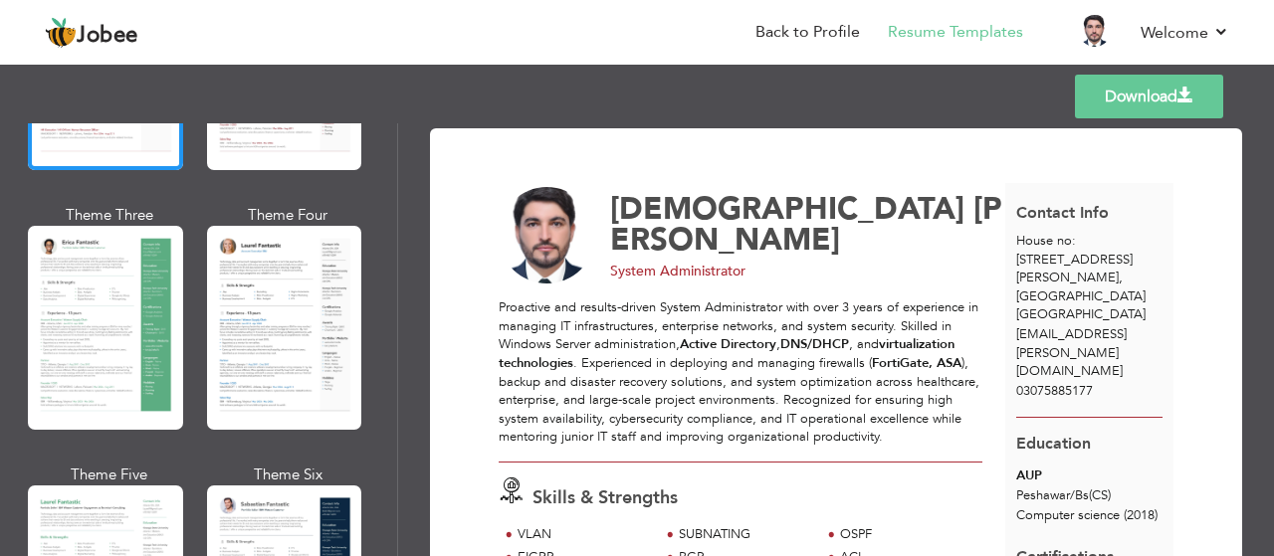
scroll to position [311, 0]
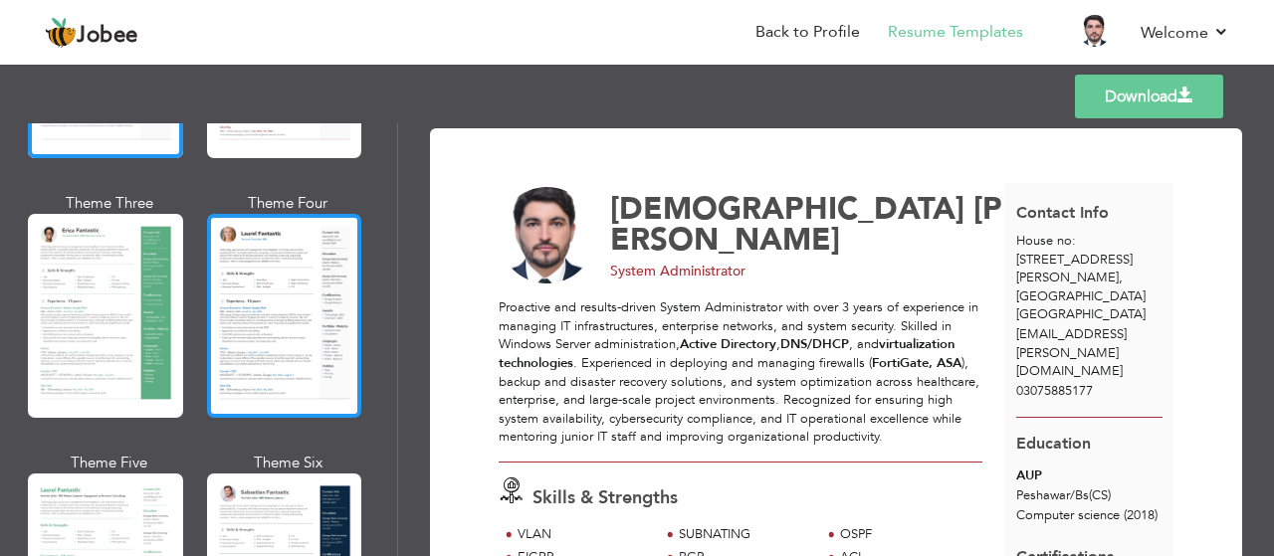
click at [275, 282] on div at bounding box center [284, 316] width 155 height 204
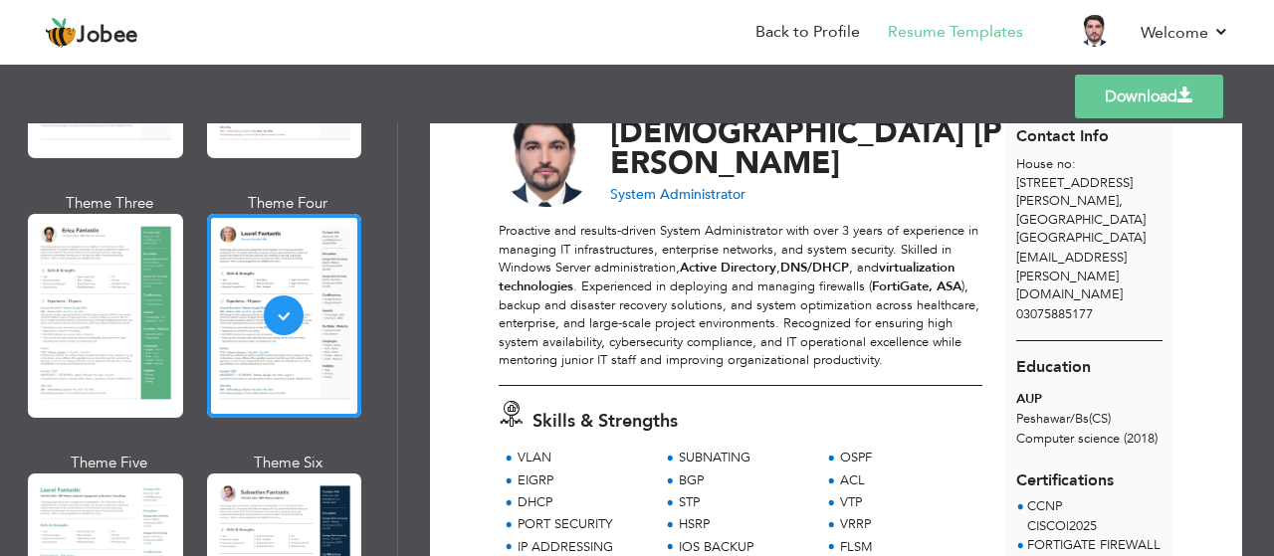
scroll to position [0, 0]
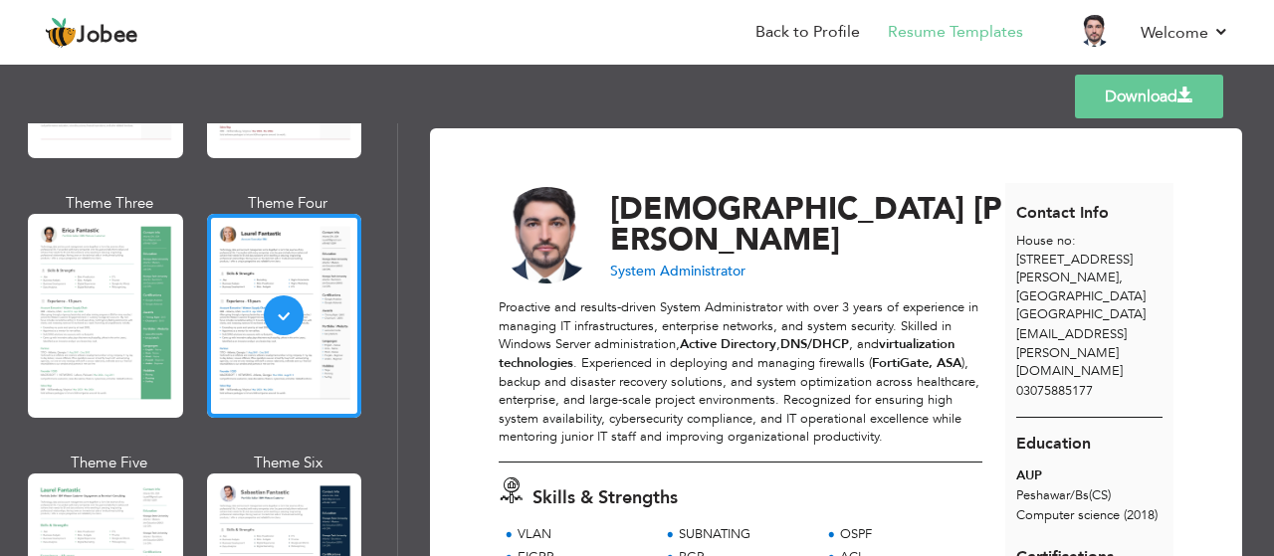
click at [1133, 103] on link "Download" at bounding box center [1149, 97] width 148 height 44
